Goal: Task Accomplishment & Management: Manage account settings

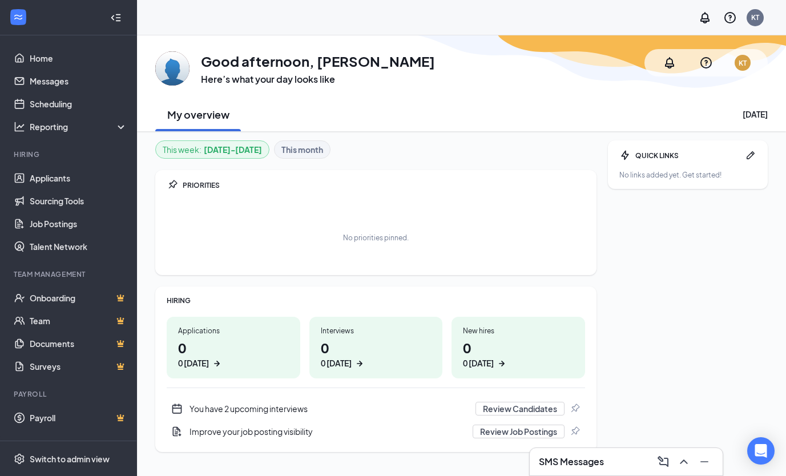
scroll to position [35, 0]
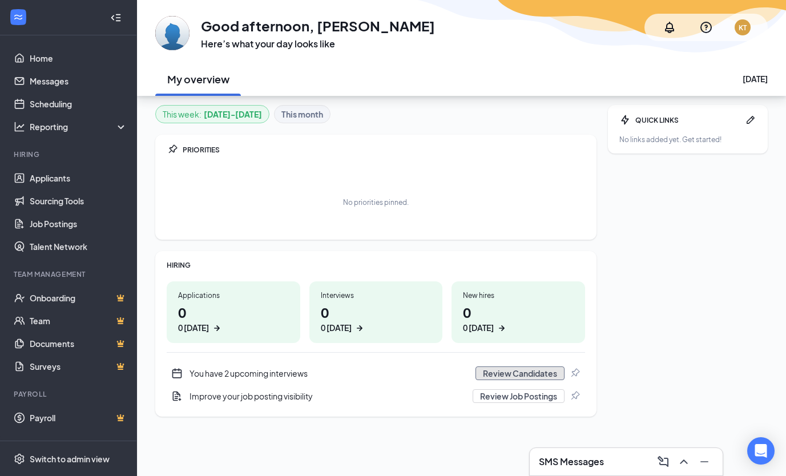
click at [527, 374] on button "Review Candidates" at bounding box center [519, 373] width 89 height 14
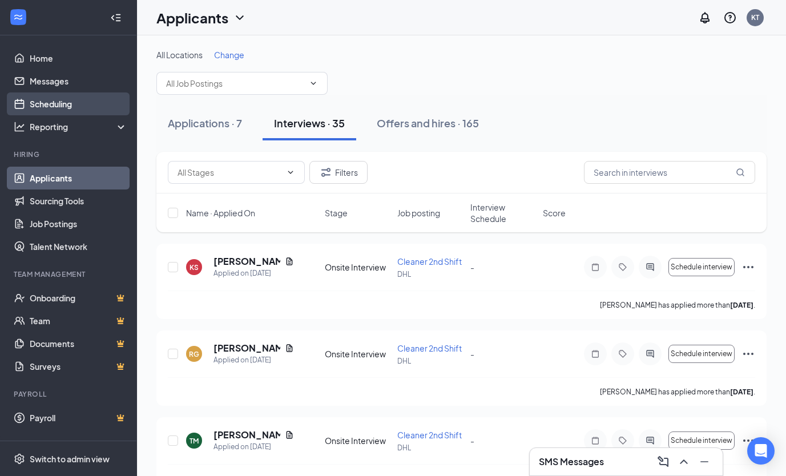
click at [67, 102] on link "Scheduling" at bounding box center [79, 103] width 98 height 23
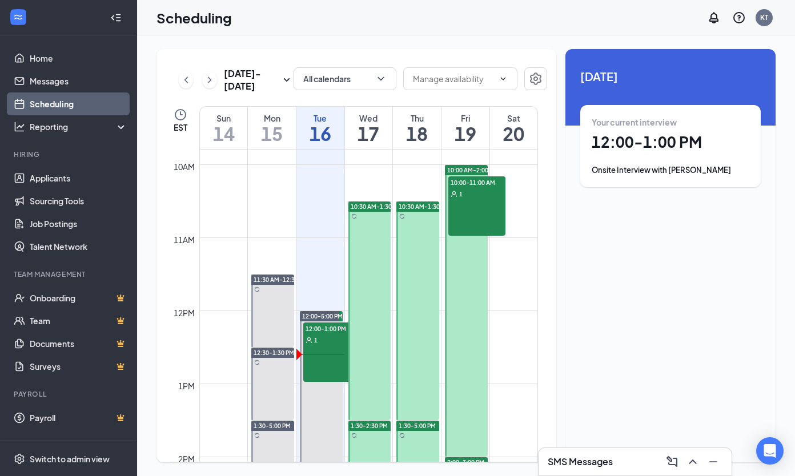
scroll to position [699, 0]
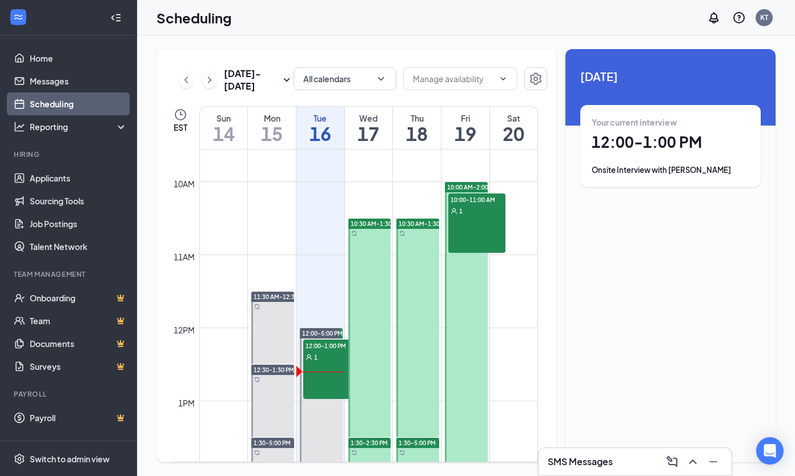
click at [639, 138] on h1 "12:00 - 1:00 PM" at bounding box center [670, 141] width 158 height 19
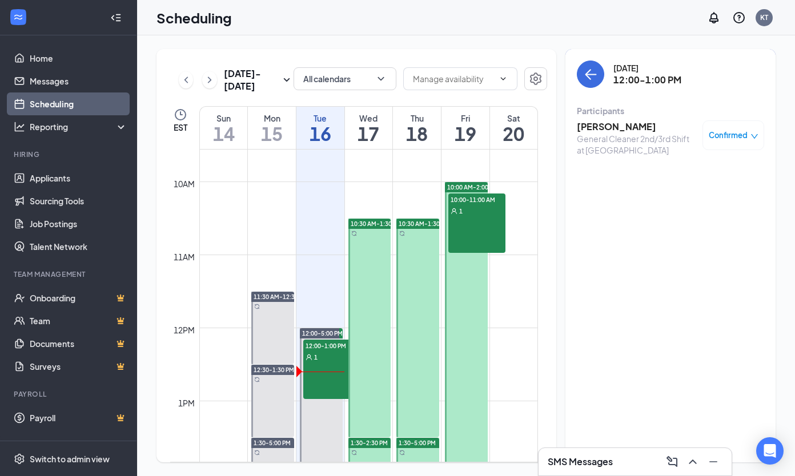
click at [743, 139] on span "Confirmed" at bounding box center [727, 135] width 39 height 11
click at [712, 215] on span "Mark as no-show" at bounding box center [699, 211] width 63 height 13
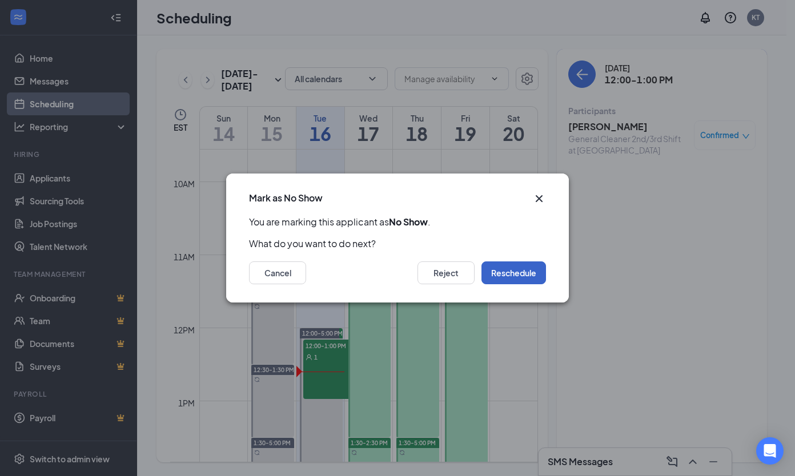
click at [530, 275] on button "Reschedule" at bounding box center [513, 272] width 65 height 23
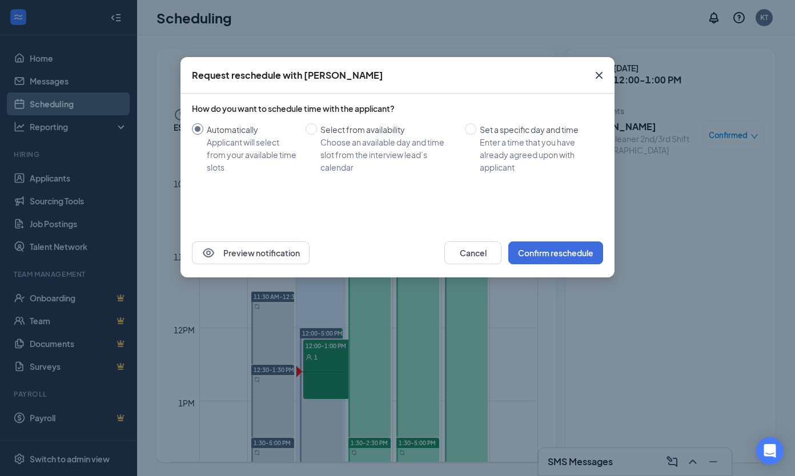
drag, startPoint x: 530, startPoint y: 275, endPoint x: 590, endPoint y: 71, distance: 212.4
click at [590, 71] on div "Request reschedule with C'Arah Jackson How do you want to schedule time with th…" at bounding box center [397, 167] width 434 height 220
click at [595, 78] on icon "Cross" at bounding box center [599, 75] width 14 height 14
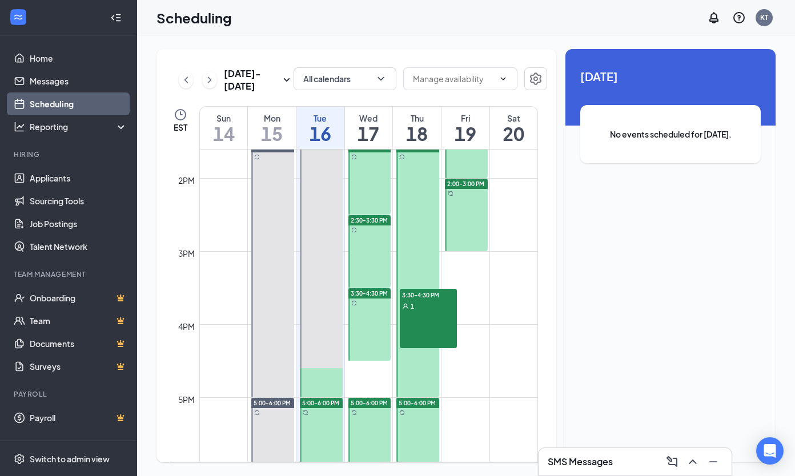
scroll to position [995, 0]
click at [444, 330] on div "3:30-4:30 PM 1" at bounding box center [428, 317] width 57 height 59
